Goal: Navigation & Orientation: Go to known website

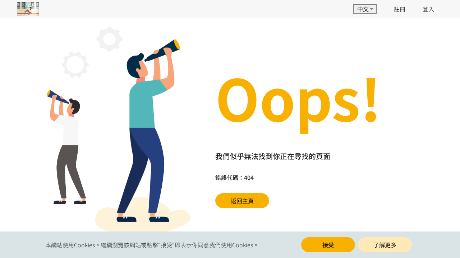
click at [328, 245] on button "接受" at bounding box center [328, 245] width 54 height 15
